Goal: Task Accomplishment & Management: Use online tool/utility

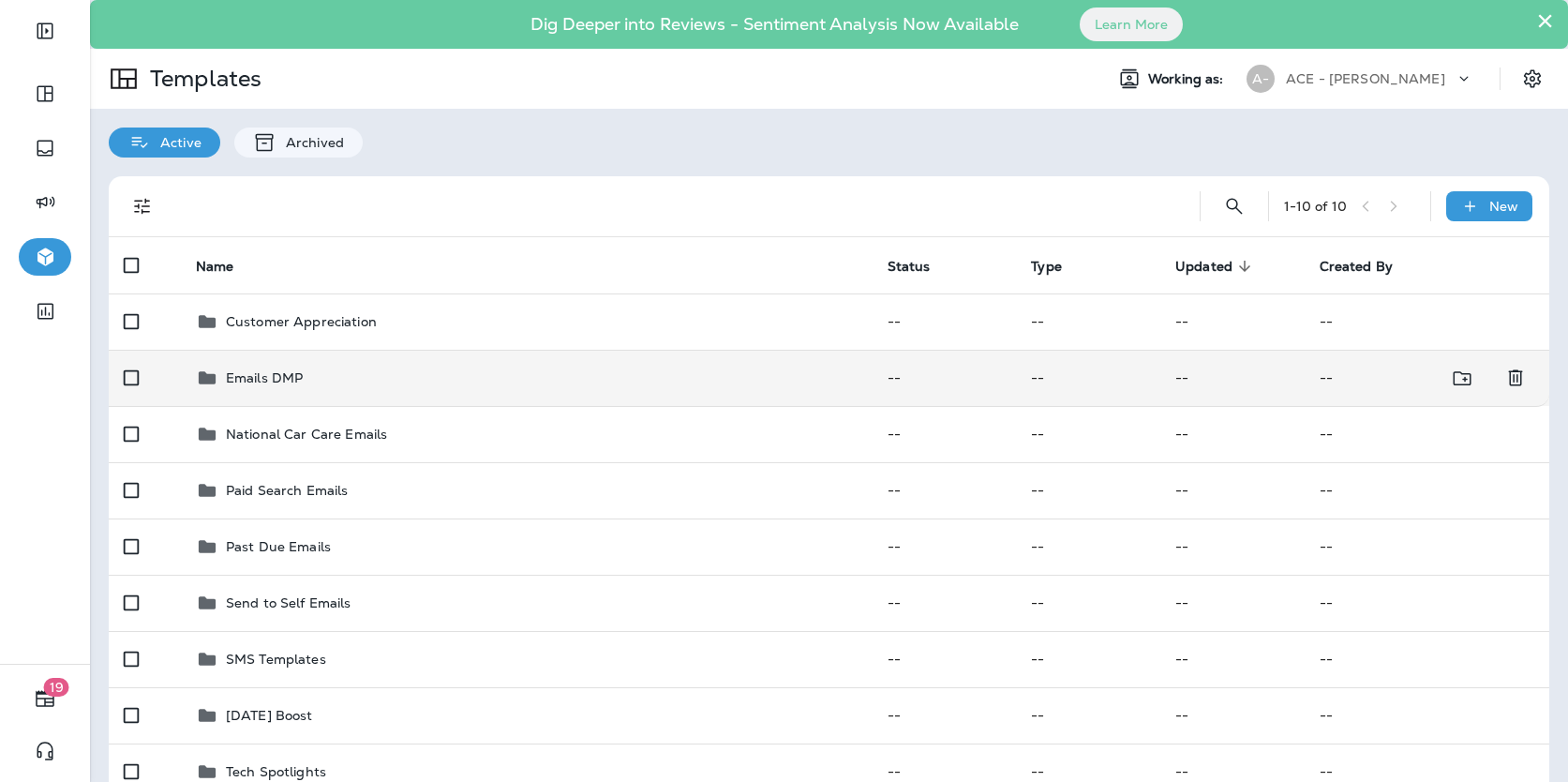
click at [334, 374] on div "Emails DMP" at bounding box center [527, 377] width 662 height 22
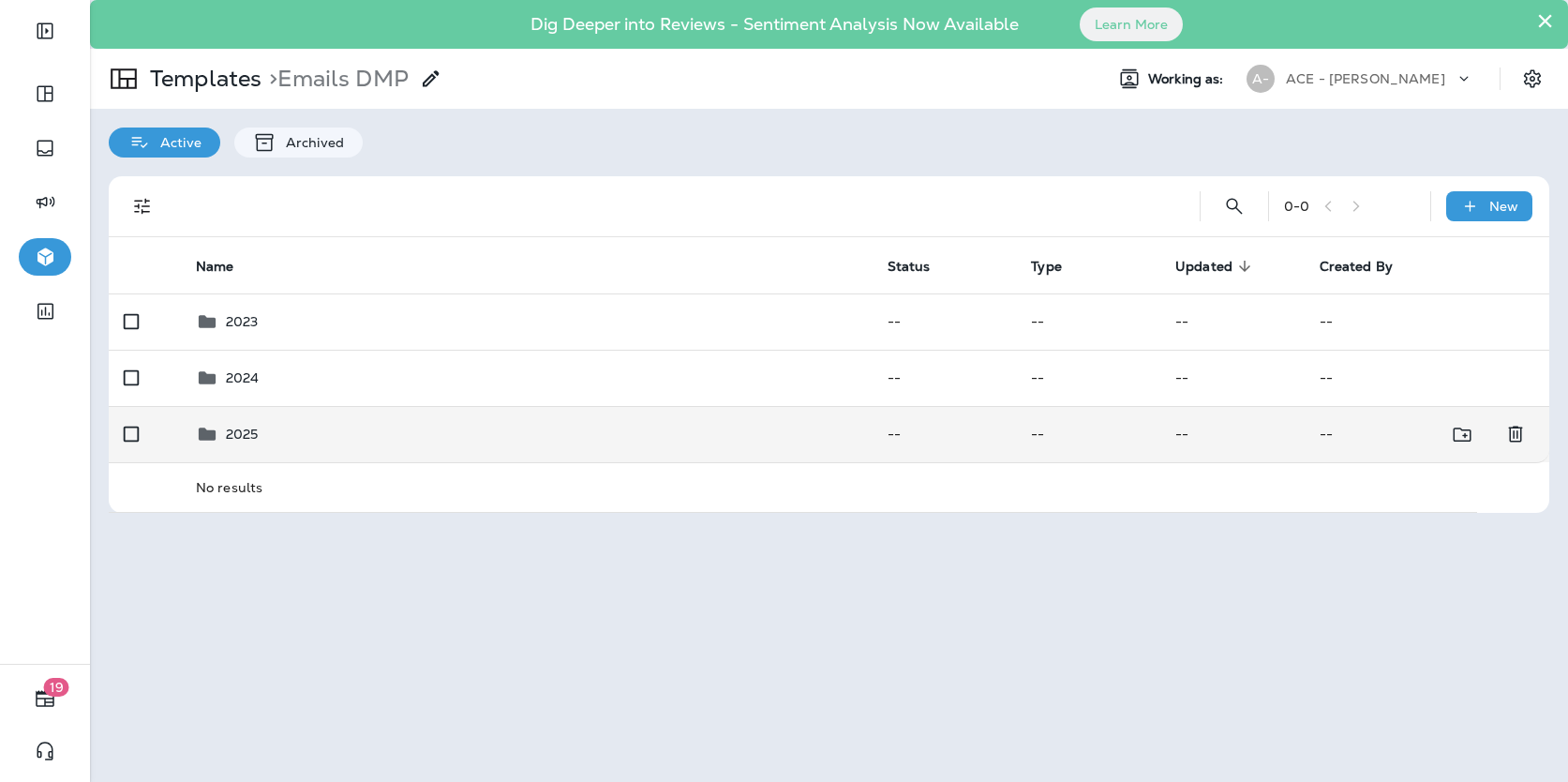
click at [335, 424] on div "2025" at bounding box center [527, 434] width 662 height 22
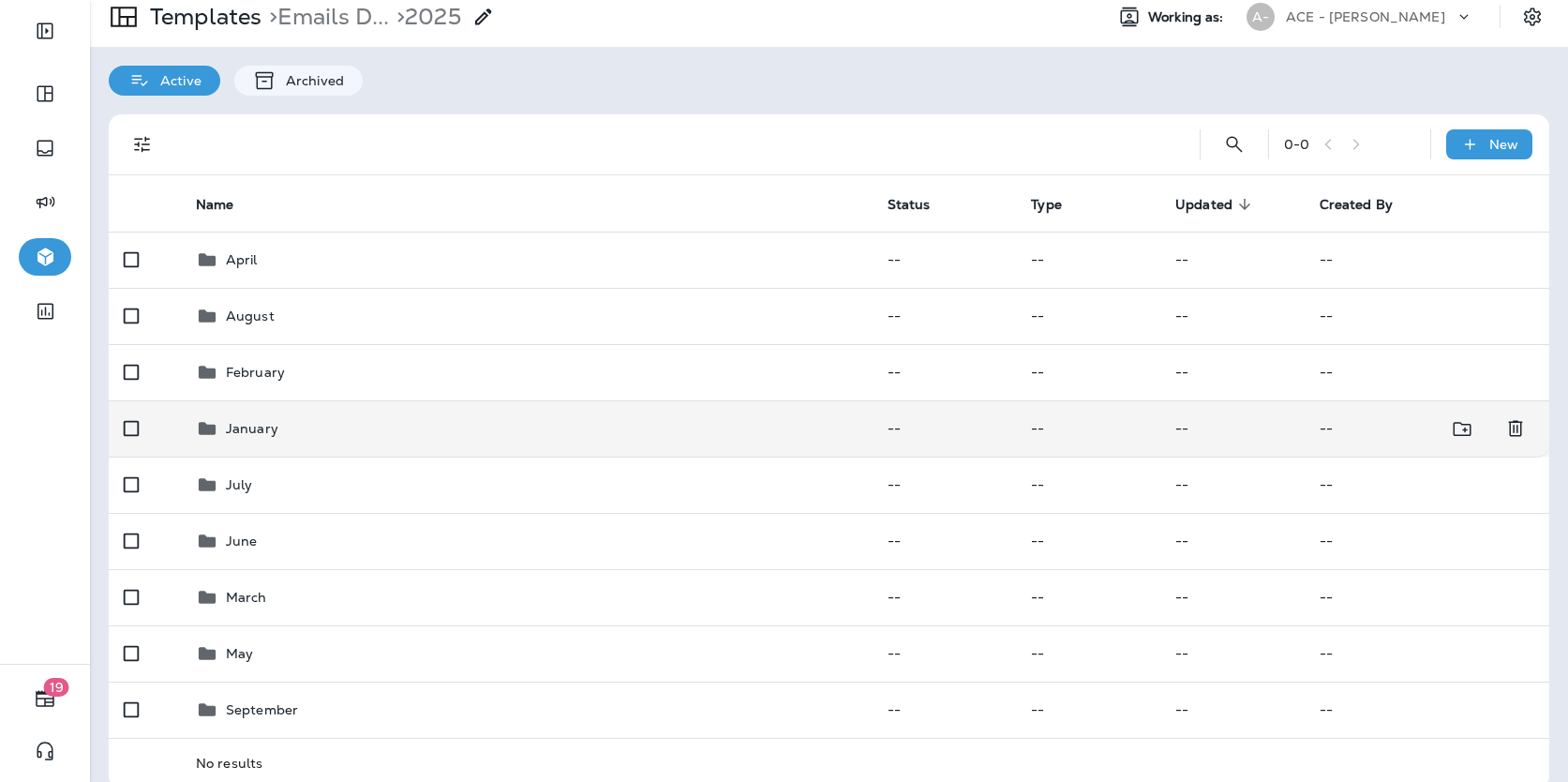
scroll to position [86, 0]
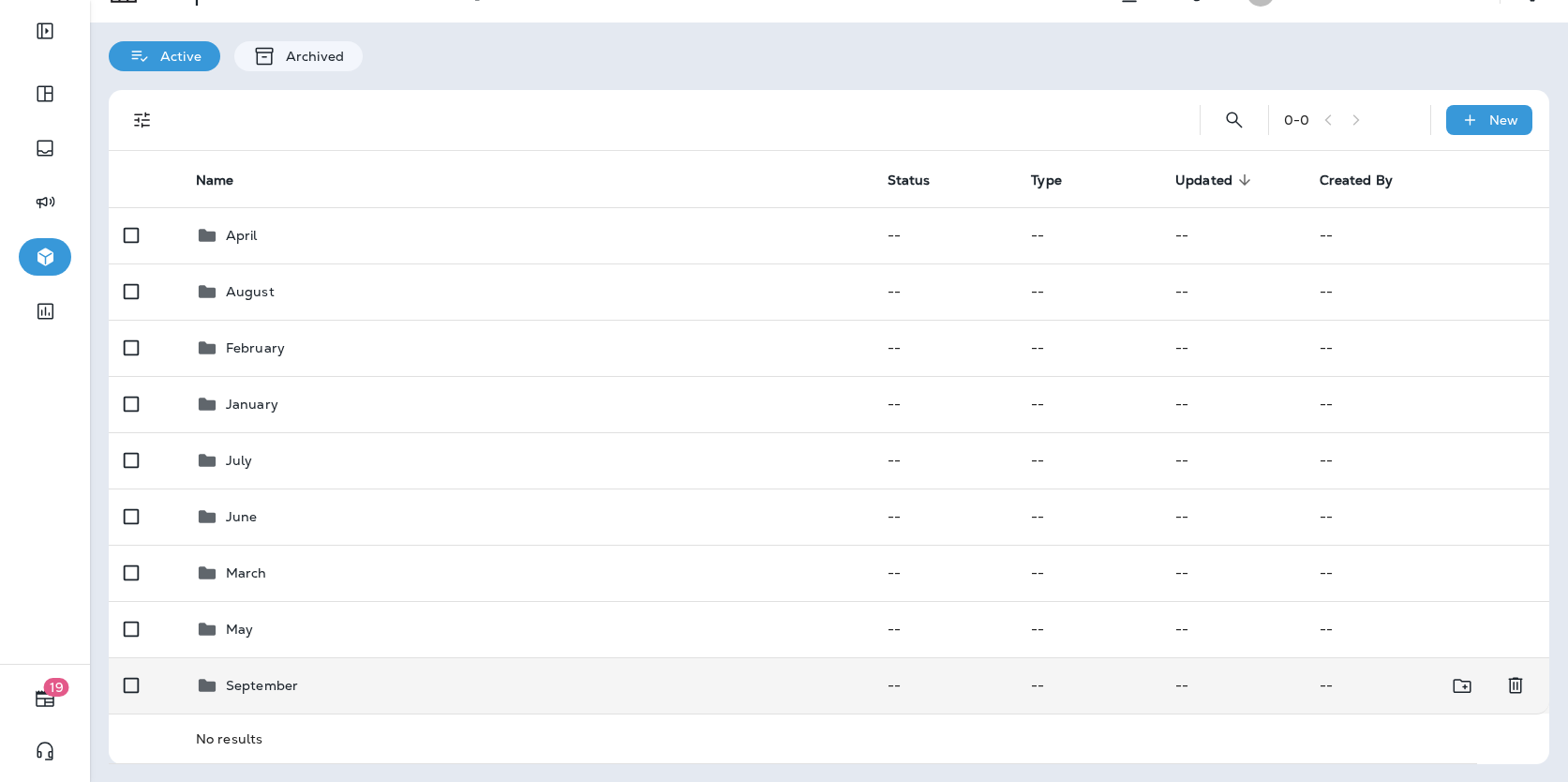
click at [302, 689] on div "September" at bounding box center [527, 685] width 662 height 22
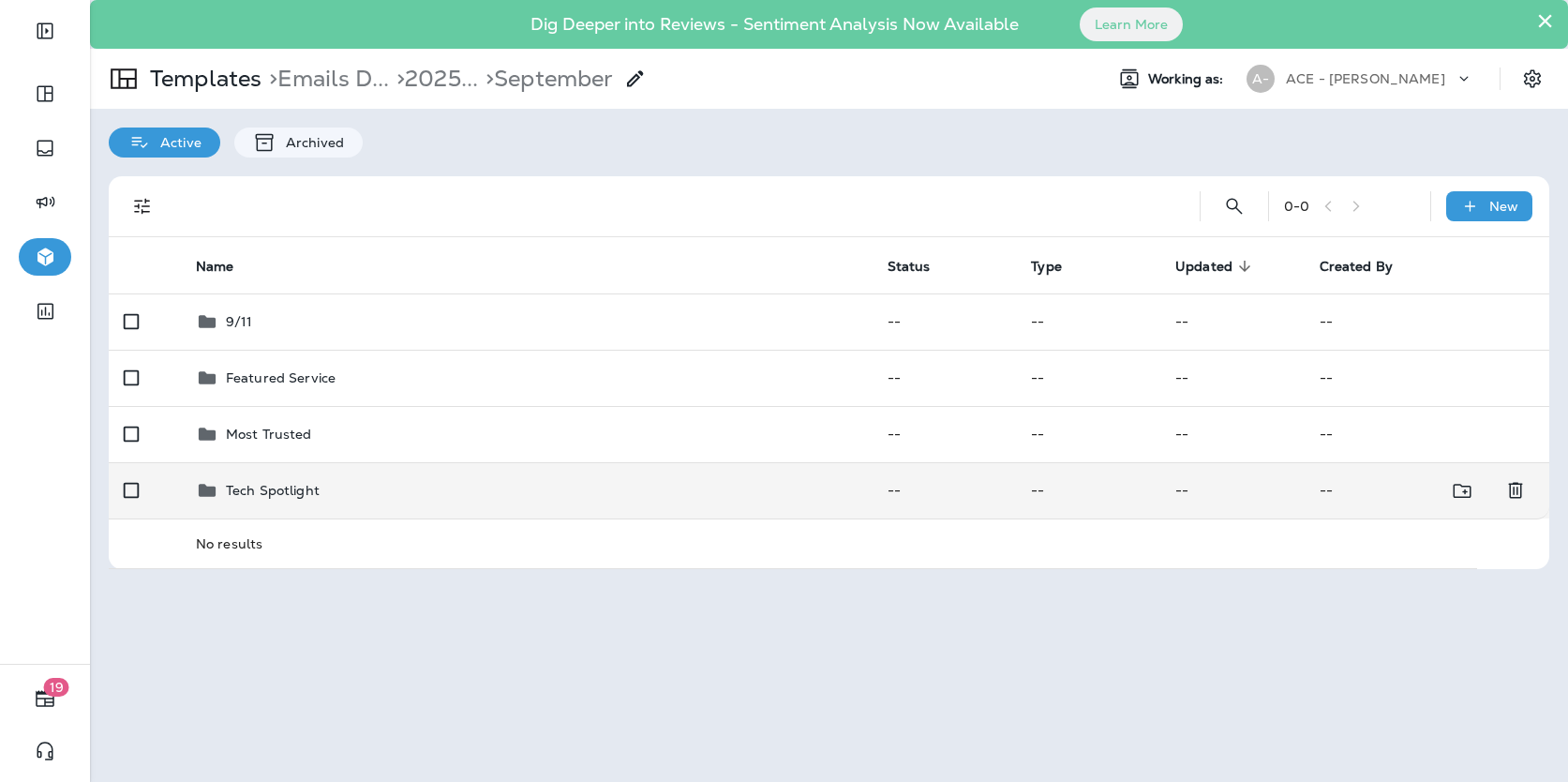
click at [421, 490] on div "Tech Spotlight" at bounding box center [527, 490] width 662 height 22
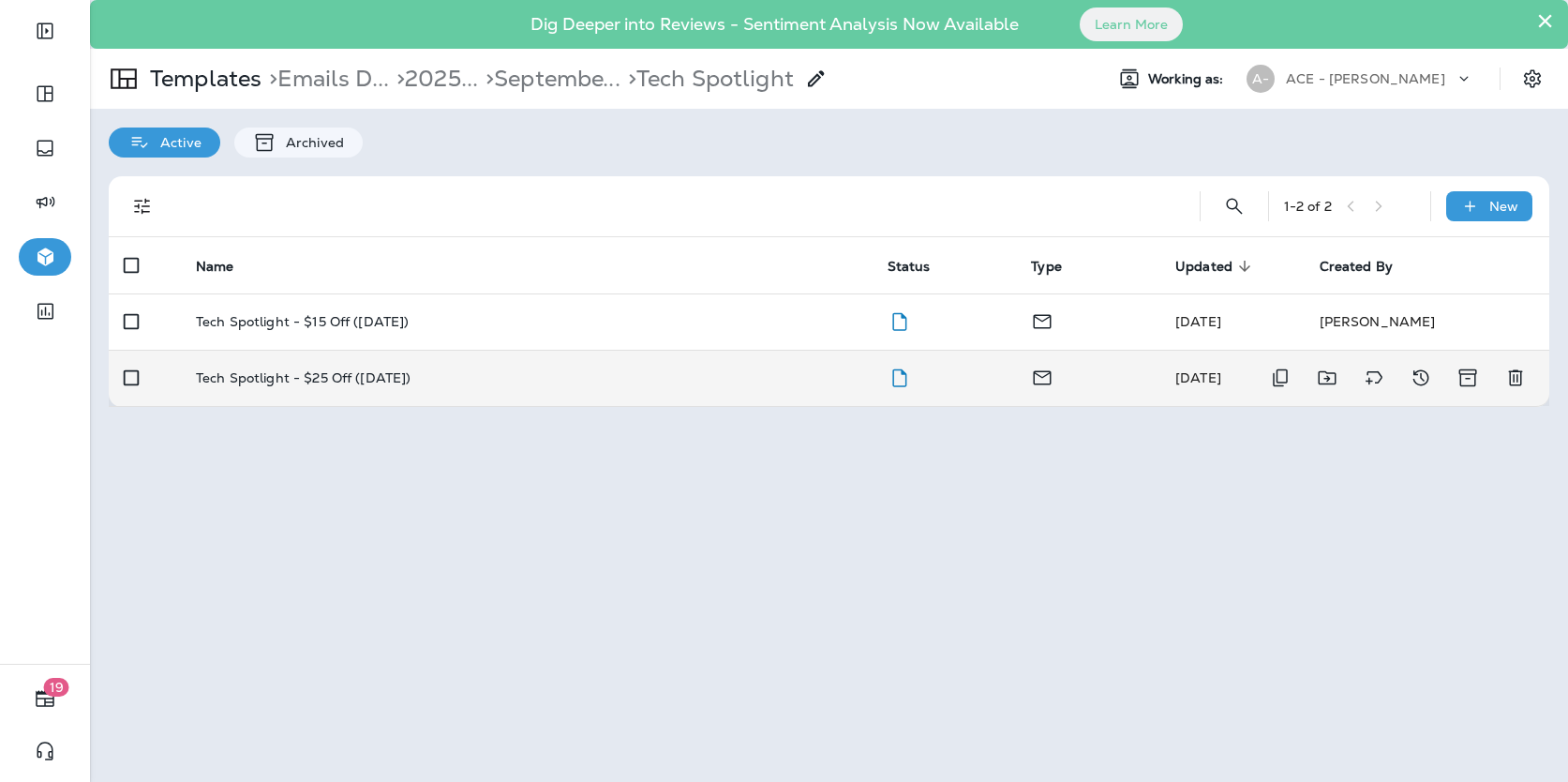
click at [496, 391] on td "Tech Spotlight - $25 Off ([DATE])" at bounding box center [527, 378] width 691 height 57
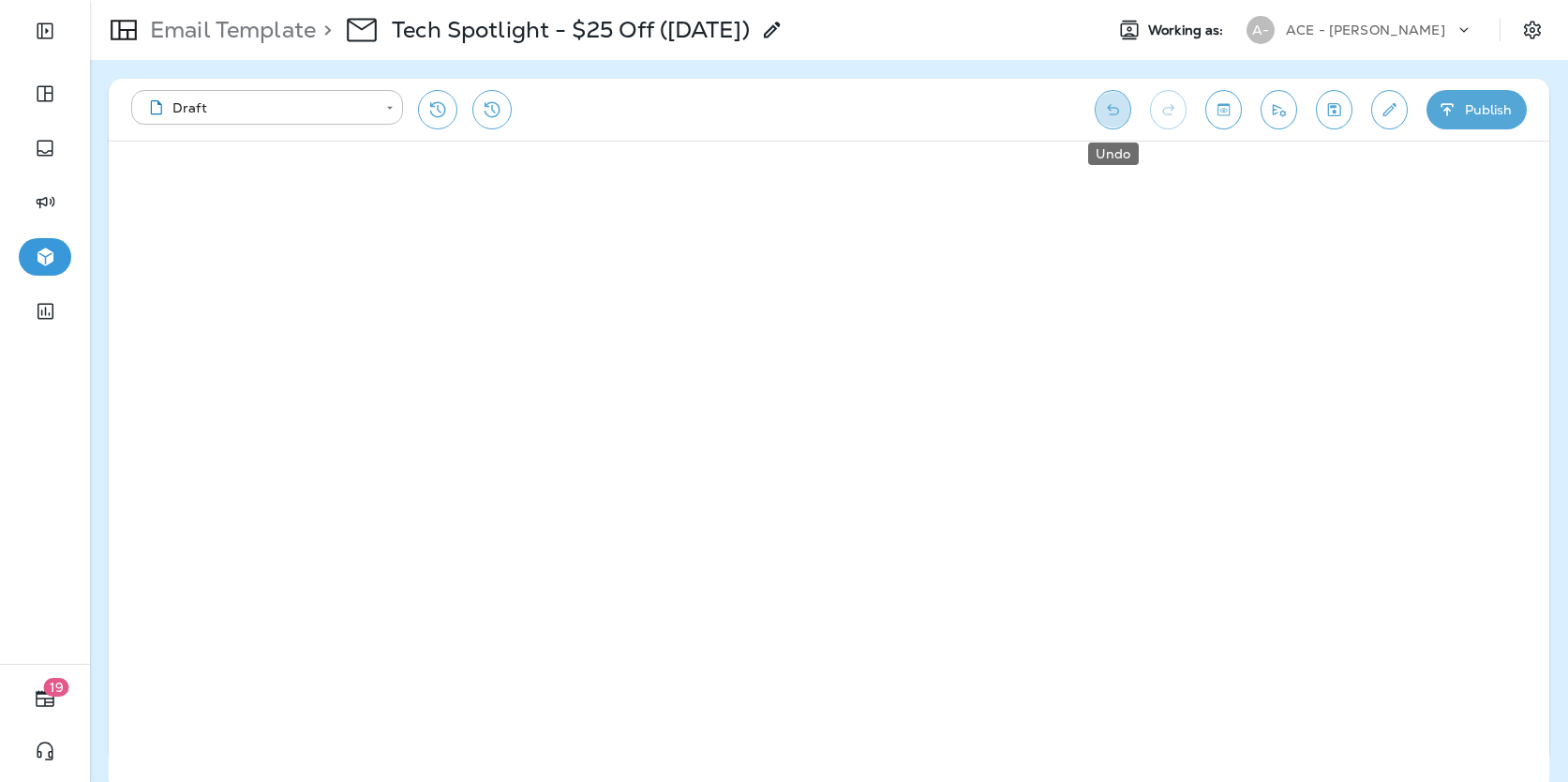
click at [1110, 98] on button "Undo" at bounding box center [1113, 109] width 36 height 39
click at [1342, 101] on icon "Save" at bounding box center [1334, 110] width 20 height 19
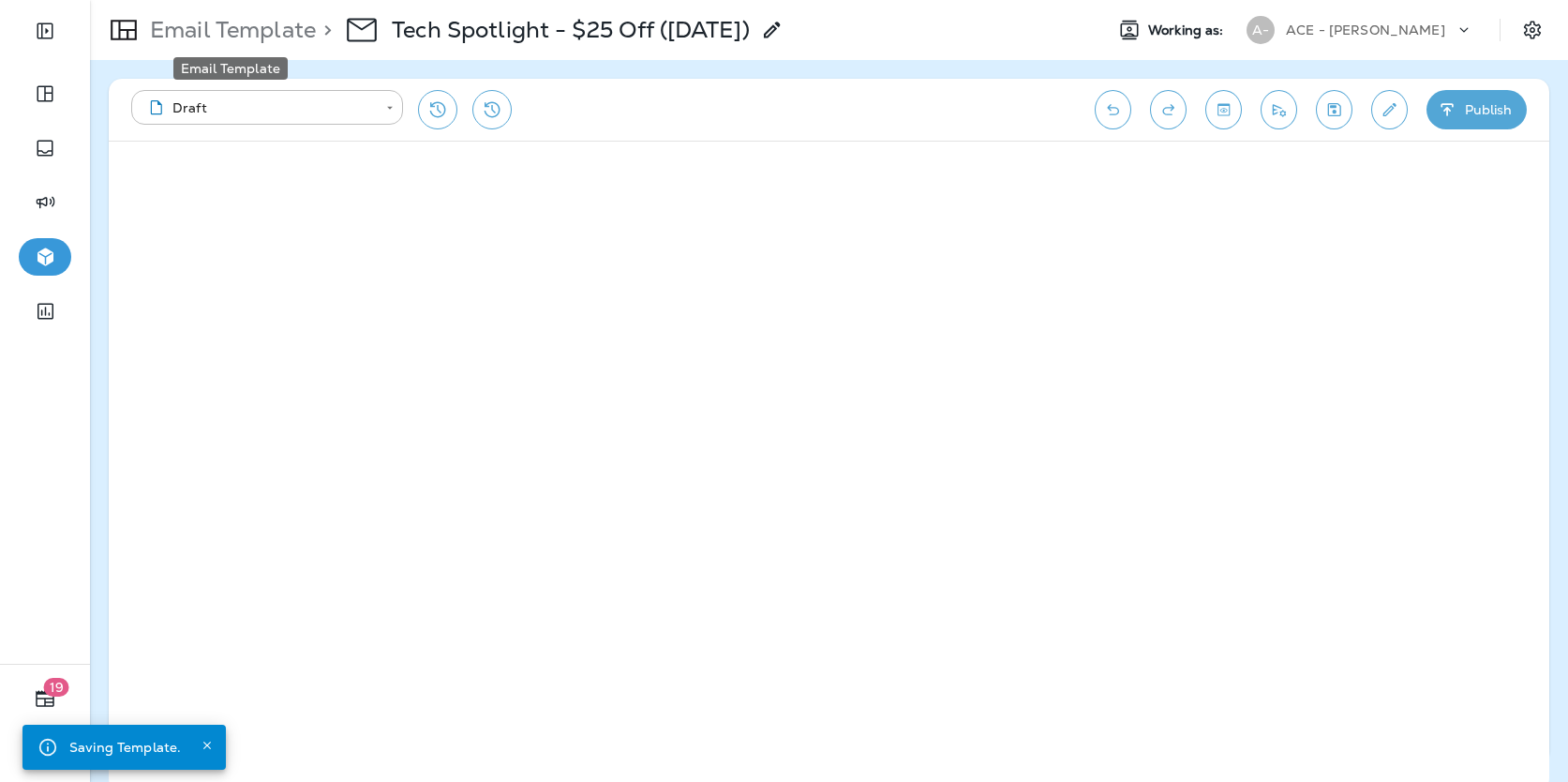
click at [274, 28] on p "Email Template" at bounding box center [229, 30] width 174 height 28
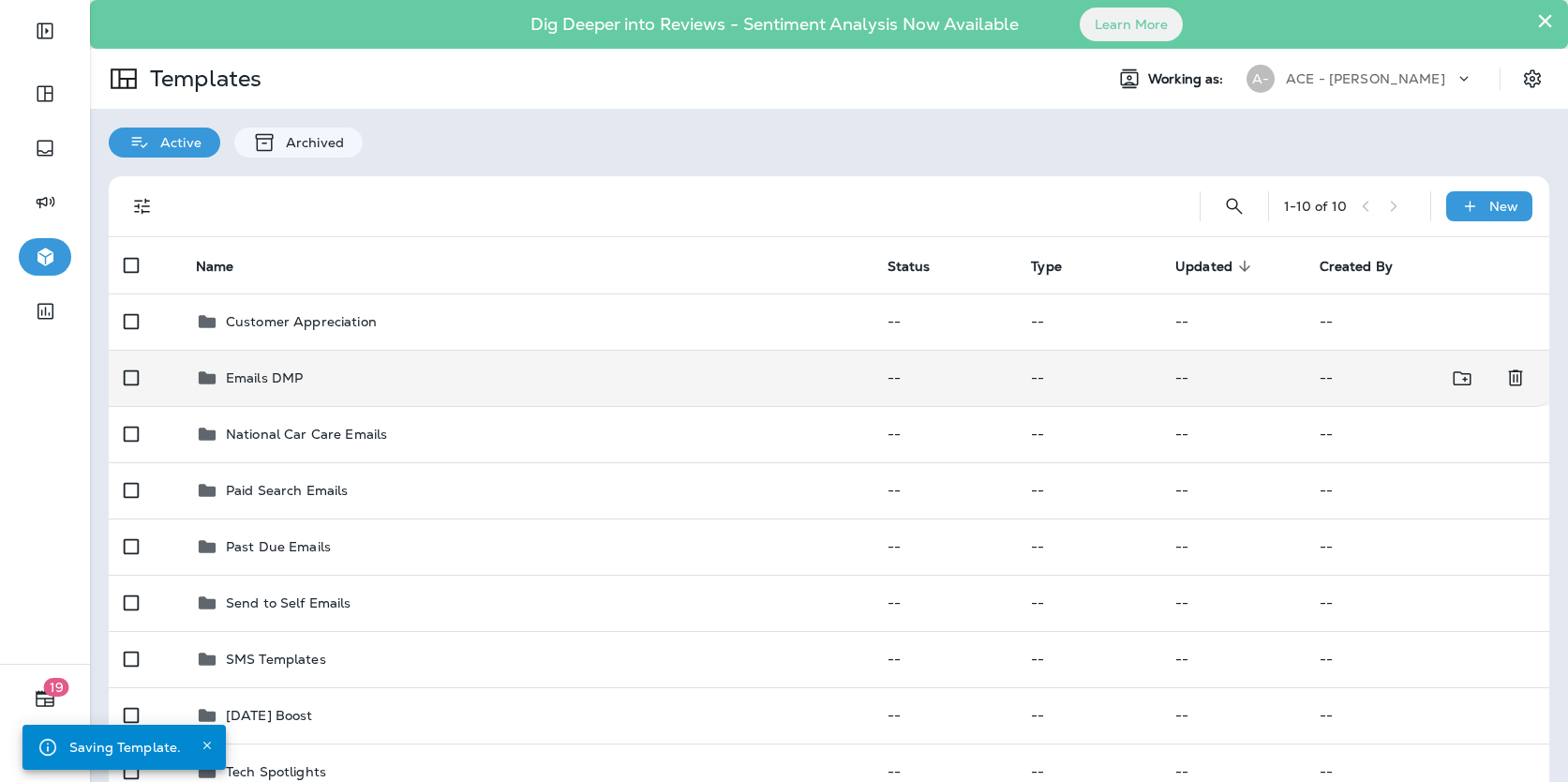
click at [373, 373] on div "Emails DMP" at bounding box center [527, 377] width 662 height 22
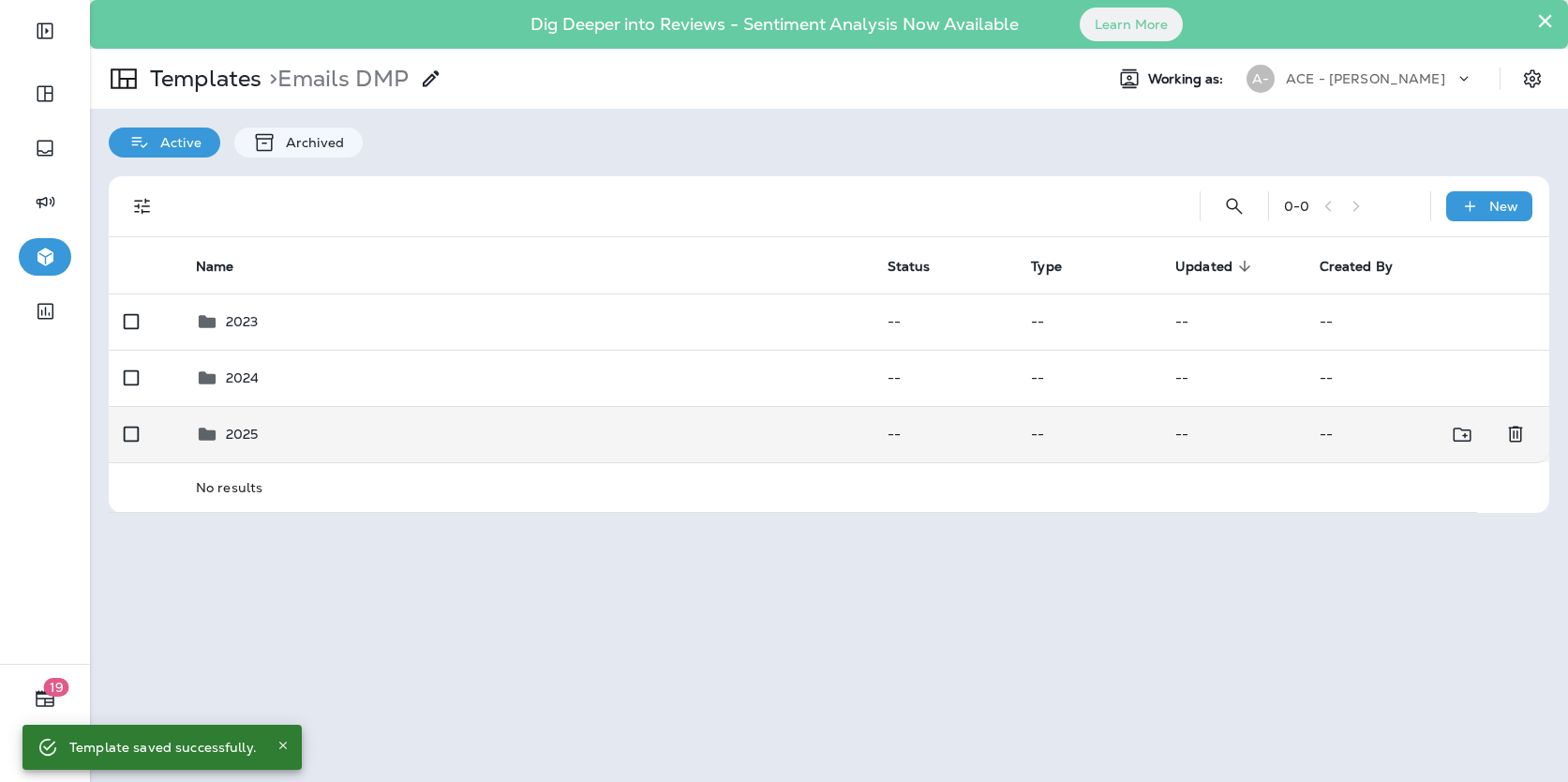
click at [382, 422] on td "2025" at bounding box center [527, 434] width 691 height 57
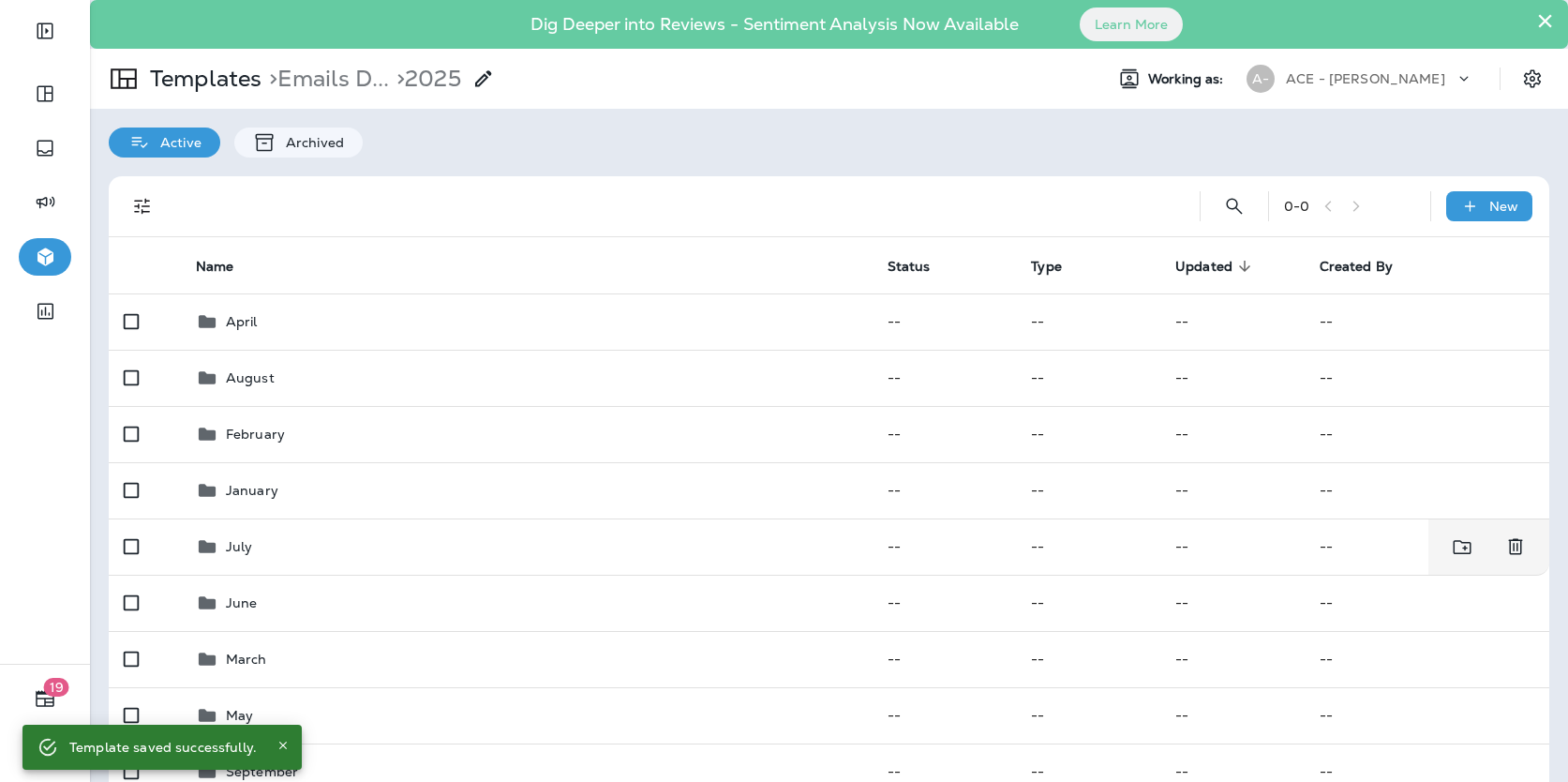
scroll to position [86, 0]
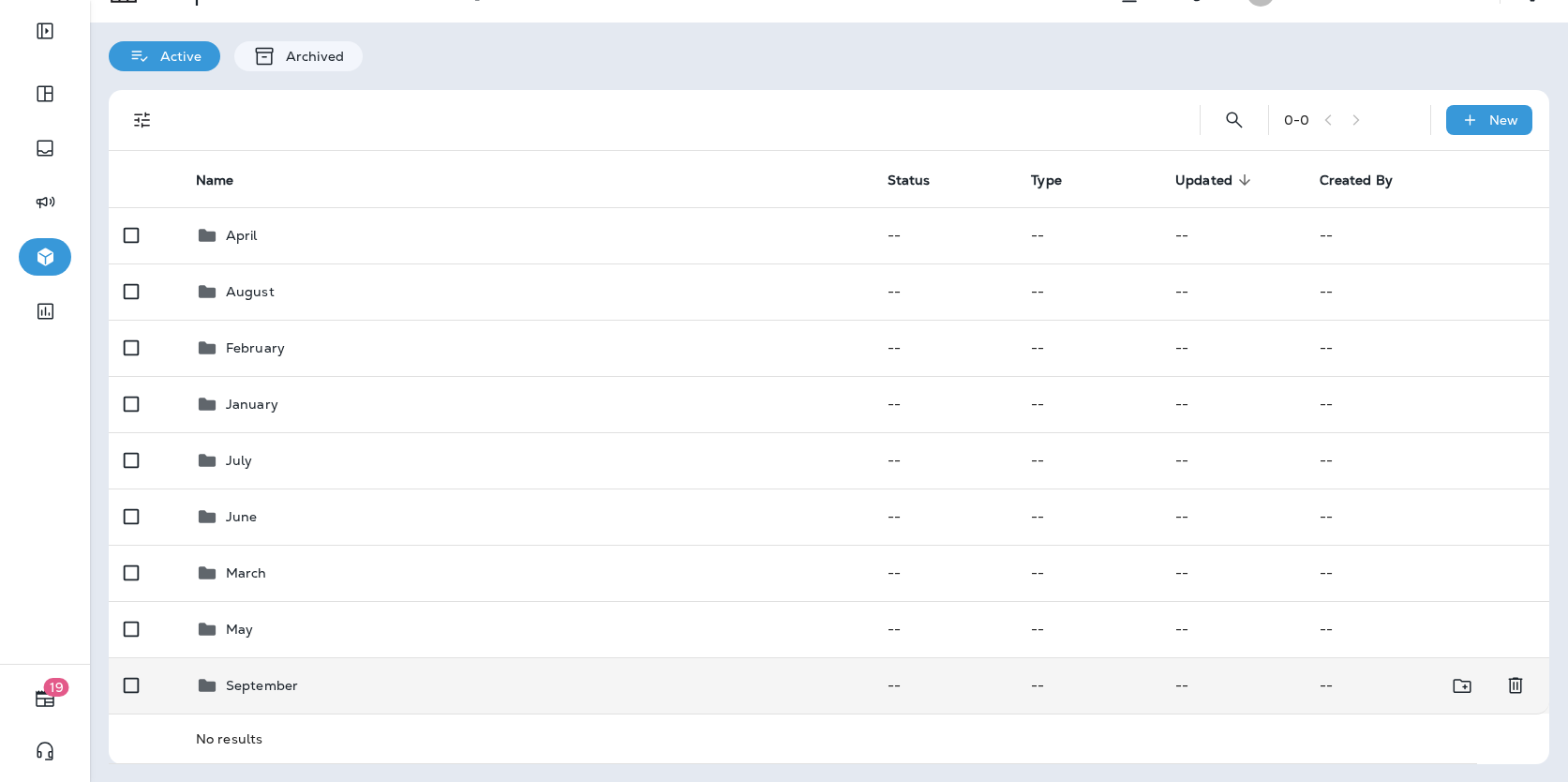
click at [347, 678] on div "September" at bounding box center [527, 685] width 662 height 22
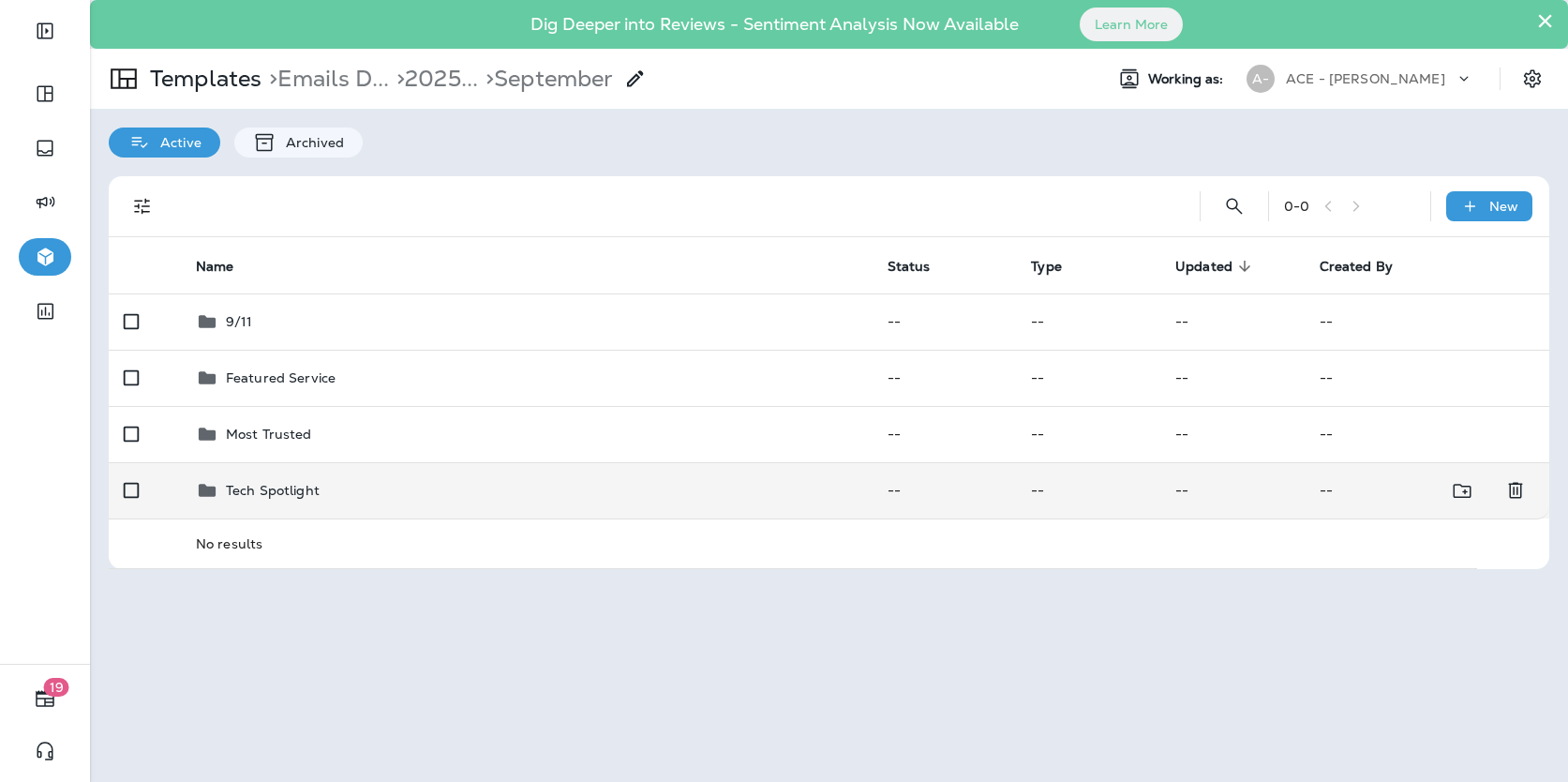
click at [405, 500] on div "Tech Spotlight" at bounding box center [527, 490] width 662 height 22
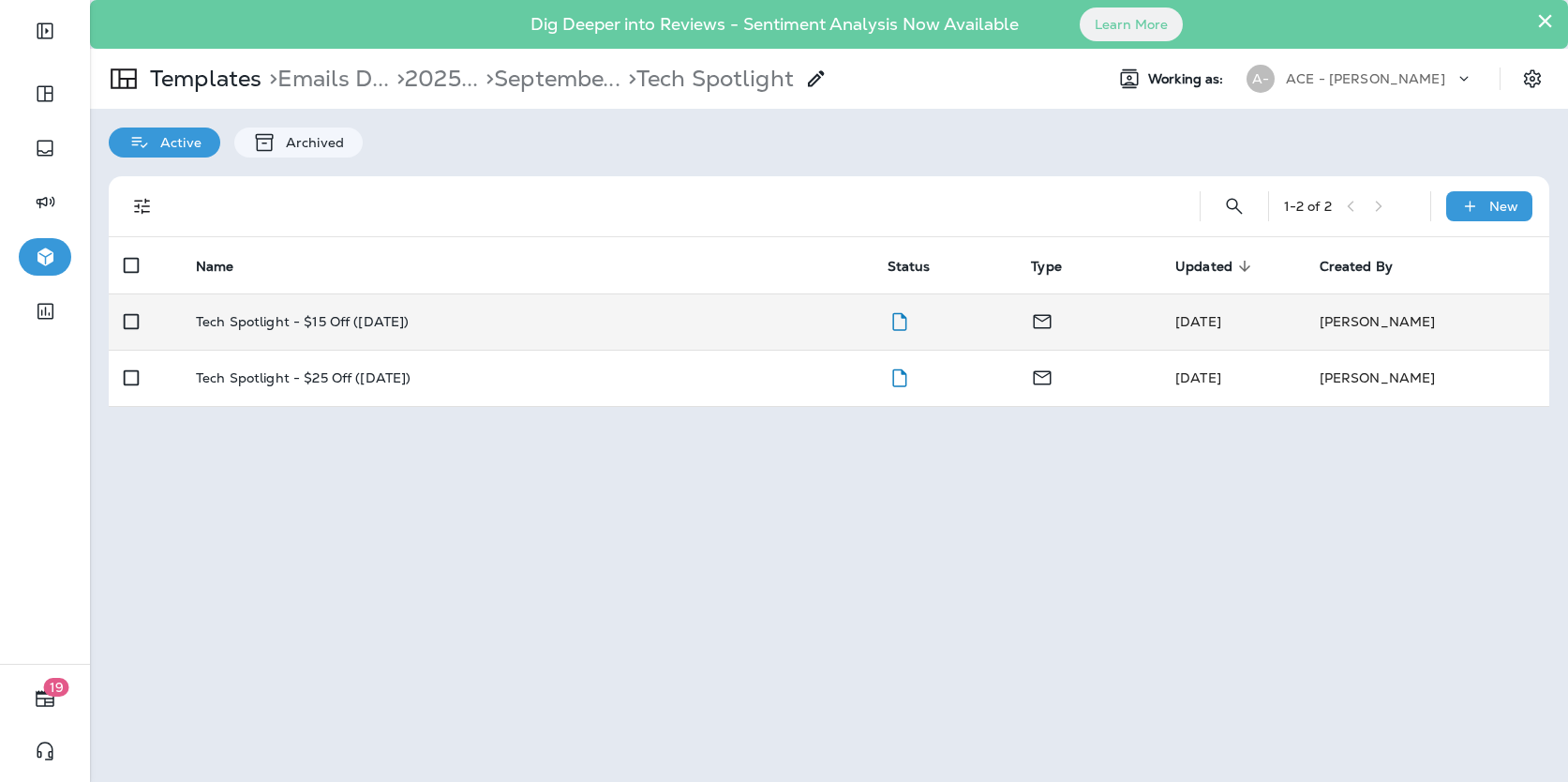
click at [435, 330] on td "Tech Spotlight - $15 Off ([DATE])" at bounding box center [527, 321] width 691 height 57
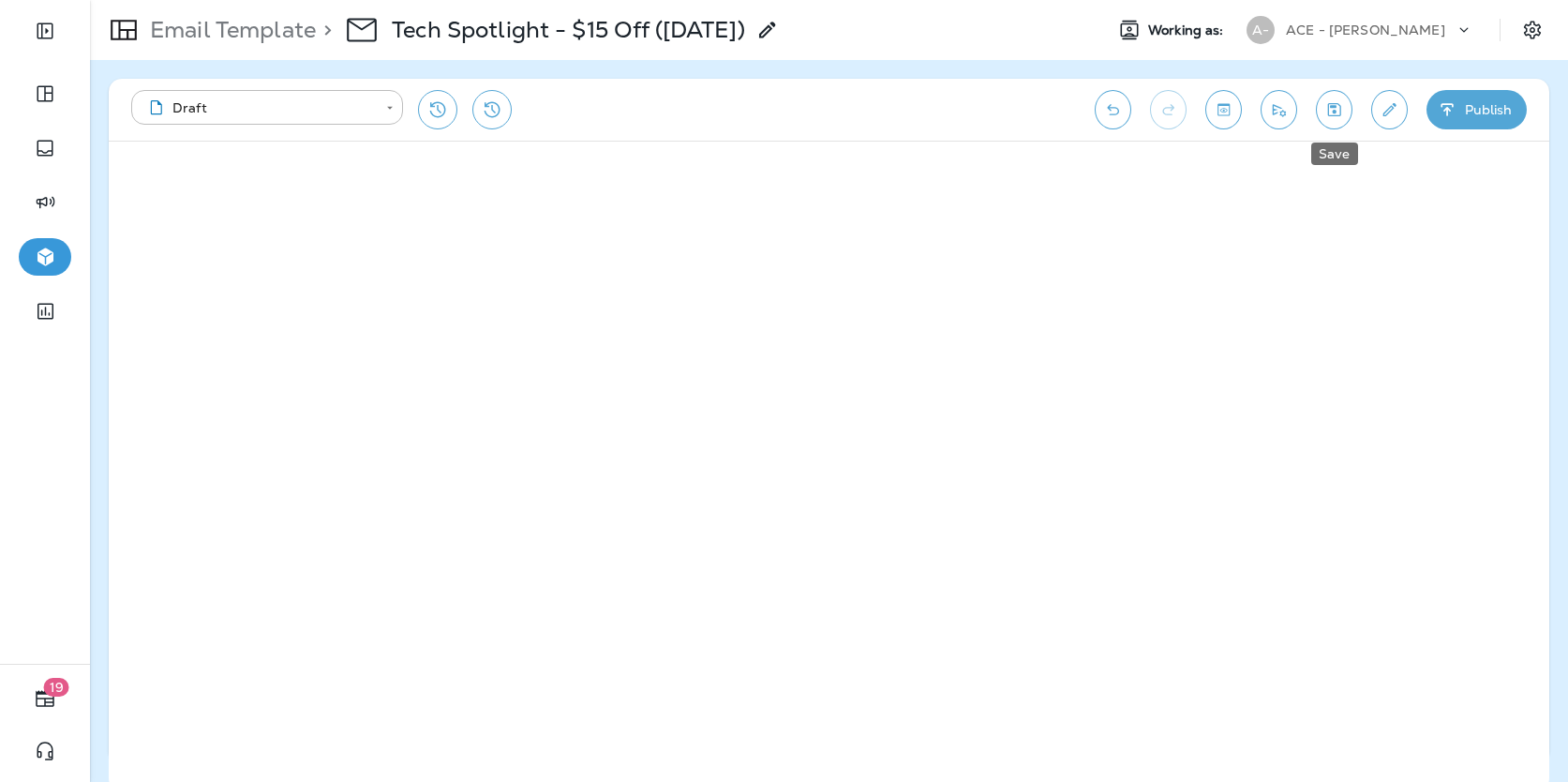
click at [1324, 108] on icon "Save" at bounding box center [1334, 110] width 20 height 19
click at [1334, 106] on icon "Save" at bounding box center [1335, 110] width 13 height 13
click at [252, 44] on div "Email Template > Tech Spotlight - $15 Off ([DATE])" at bounding box center [434, 30] width 690 height 53
click at [252, 35] on p "Email Template" at bounding box center [229, 30] width 174 height 28
